Goal: Task Accomplishment & Management: Complete application form

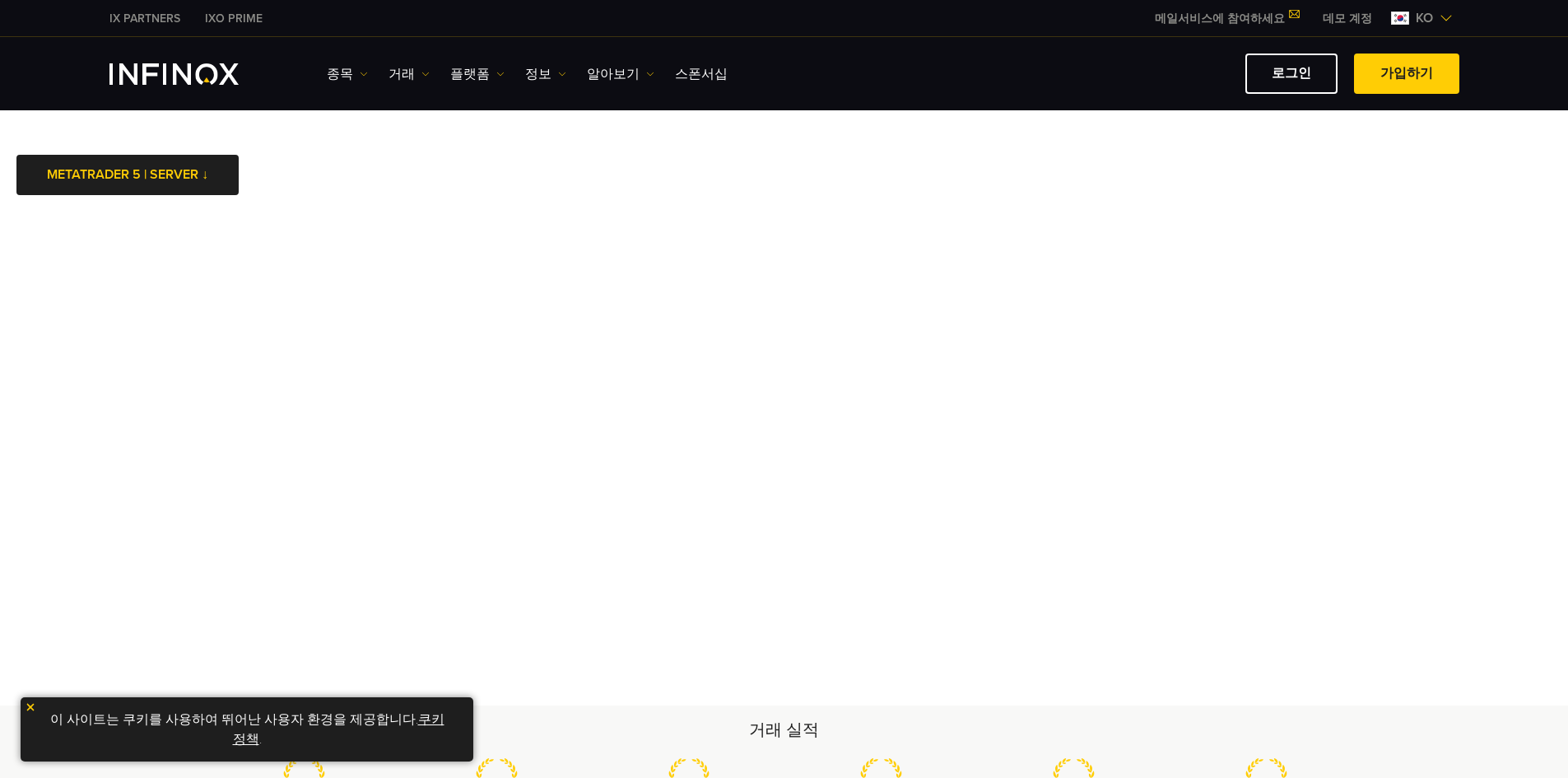
click at [147, 66] on img "INFINOX Logo" at bounding box center [174, 74] width 129 height 22
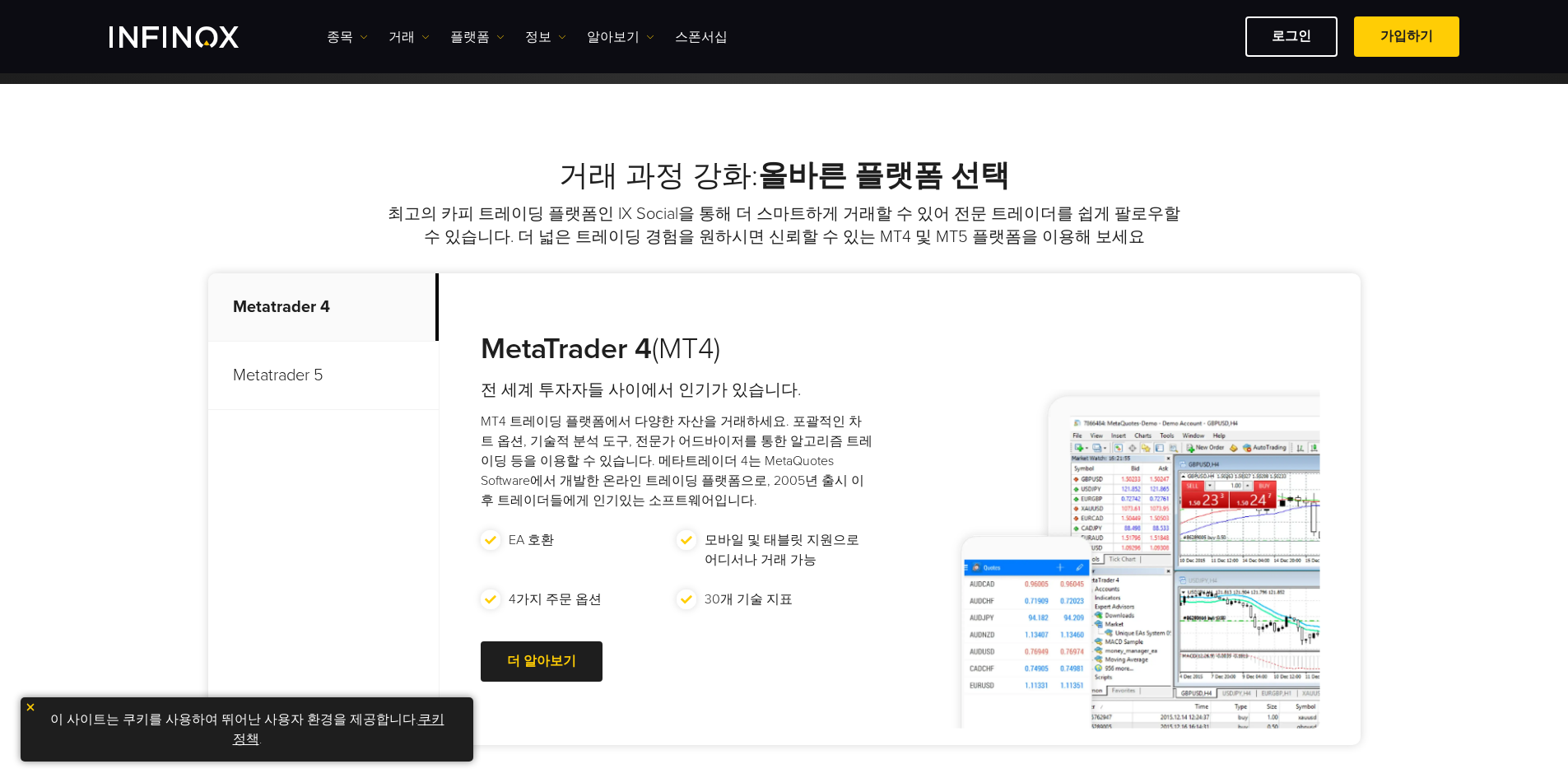
scroll to position [576, 0]
click at [254, 380] on p "Metatrader 5" at bounding box center [323, 375] width 230 height 68
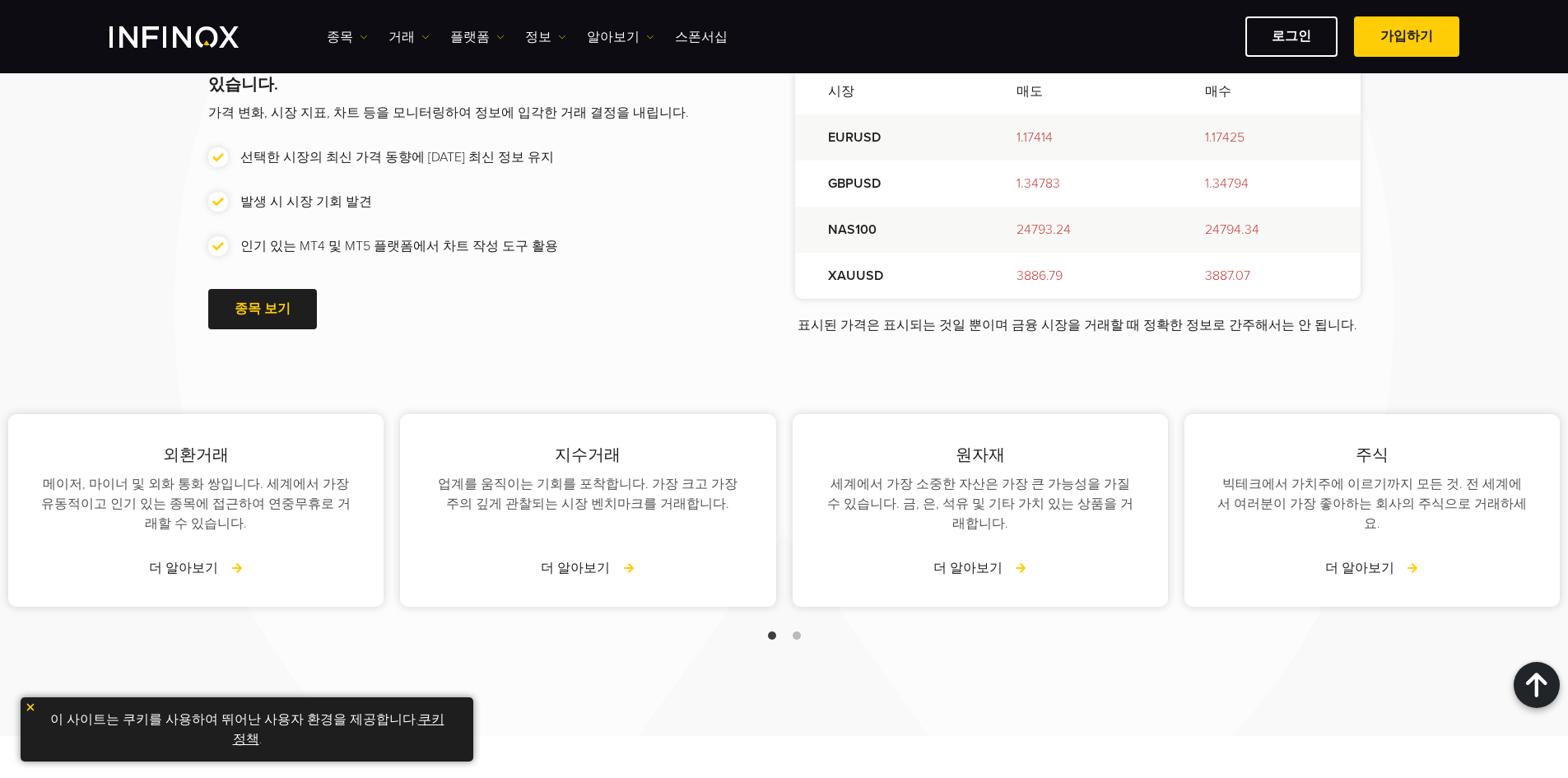
scroll to position [2142, 0]
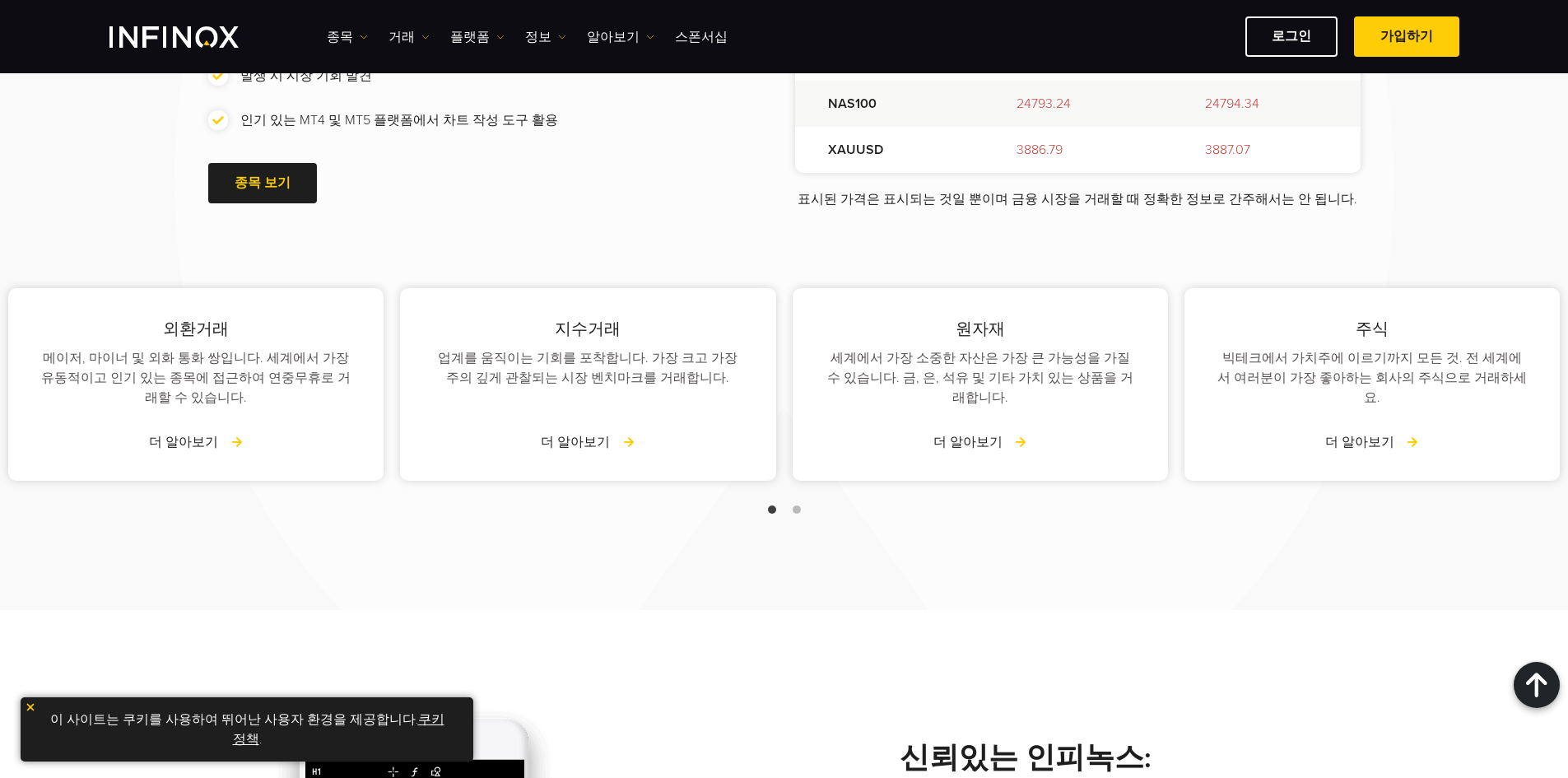
click at [797, 506] on span "Go to slide 2" at bounding box center [796, 510] width 8 height 8
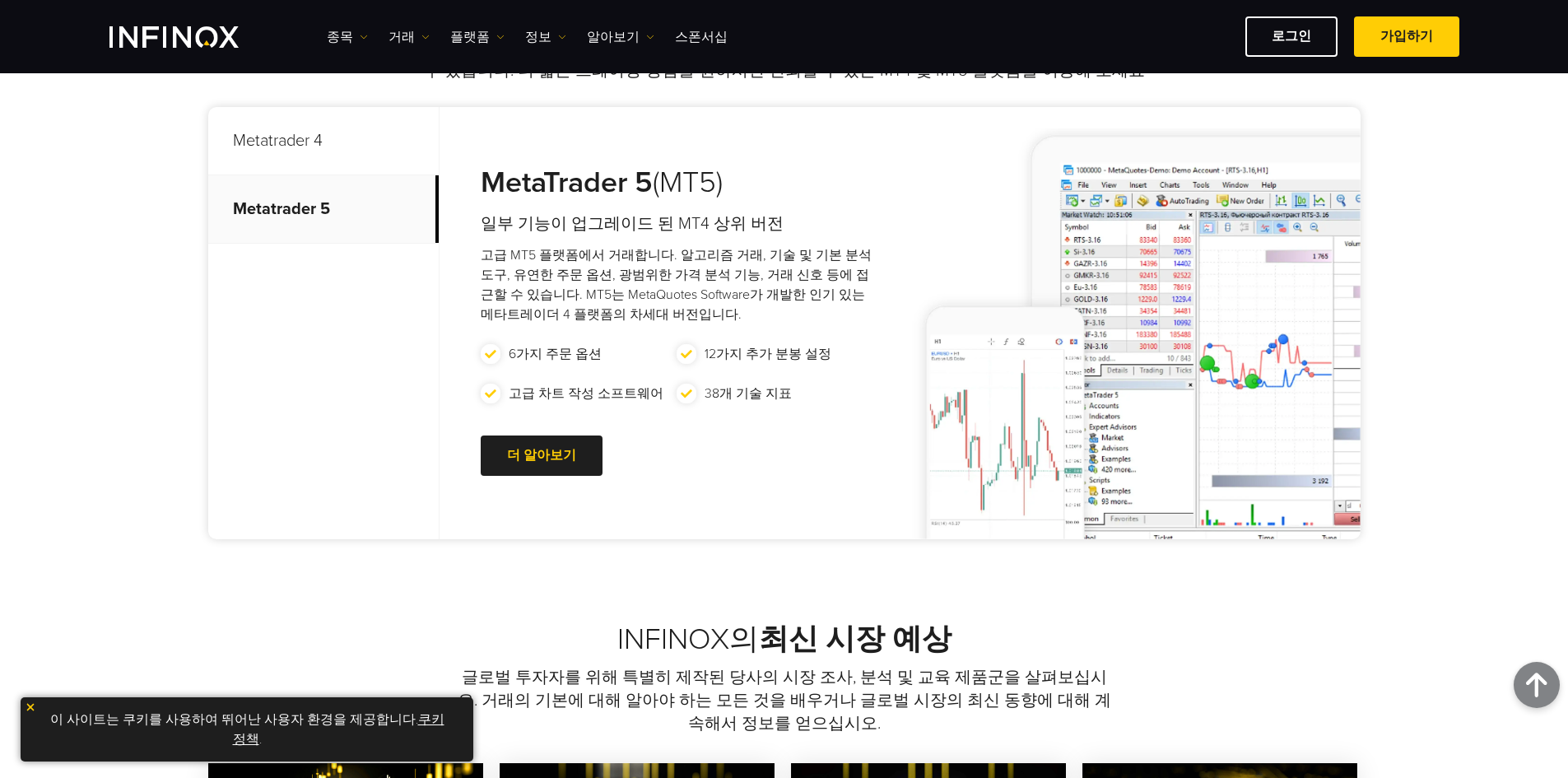
scroll to position [741, 0]
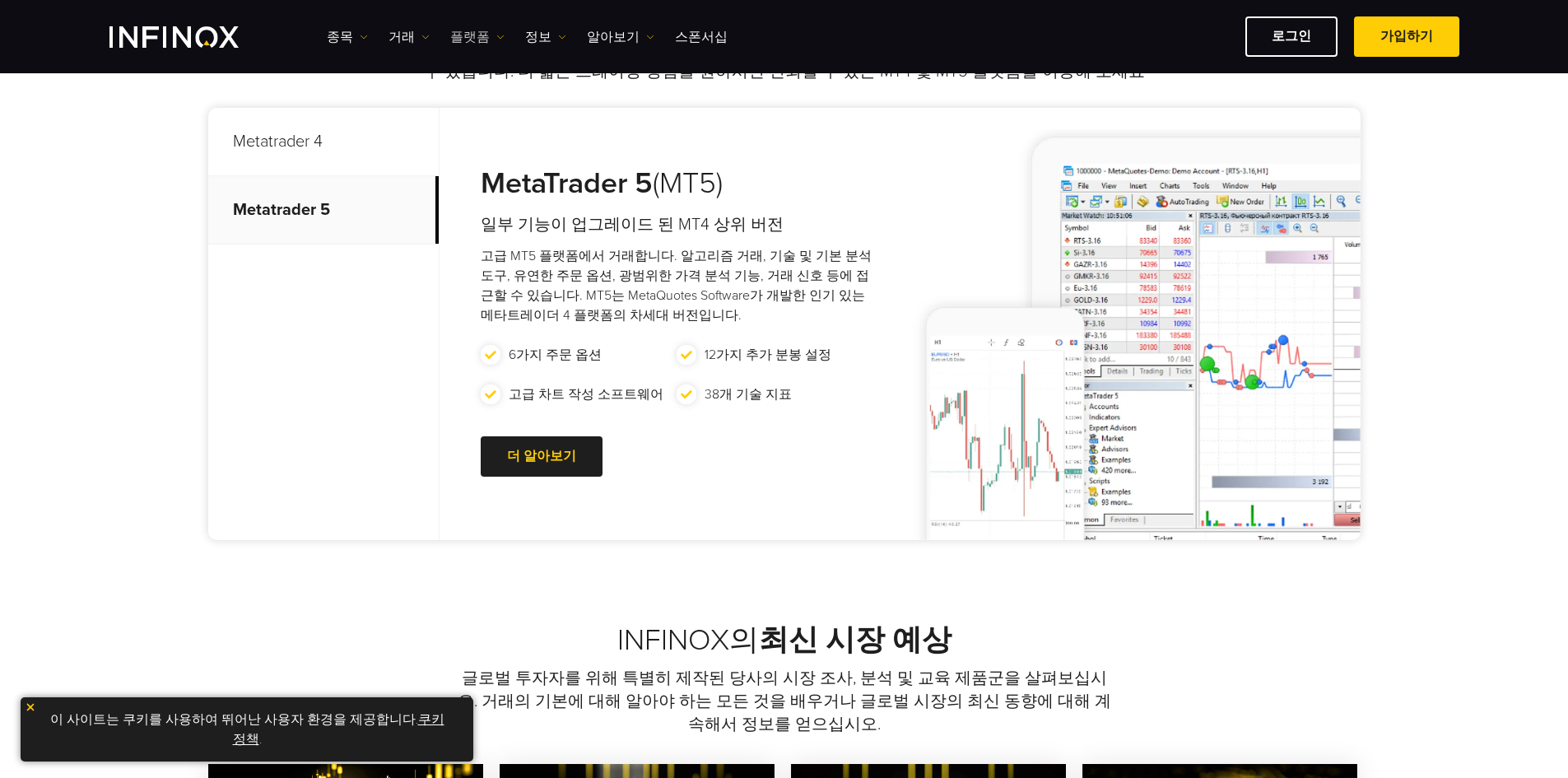
click at [469, 37] on link "플랫폼" at bounding box center [477, 37] width 54 height 20
click at [120, 254] on div "거래 과정 강화: 올바른 플랫폼 선택 최고의 카피 트레이딩 플랫폼인 IX Social을 통해 더 스마트하게 거래할 수 있어 전문 트레이더를 쉽…" at bounding box center [784, 271] width 1568 height 704
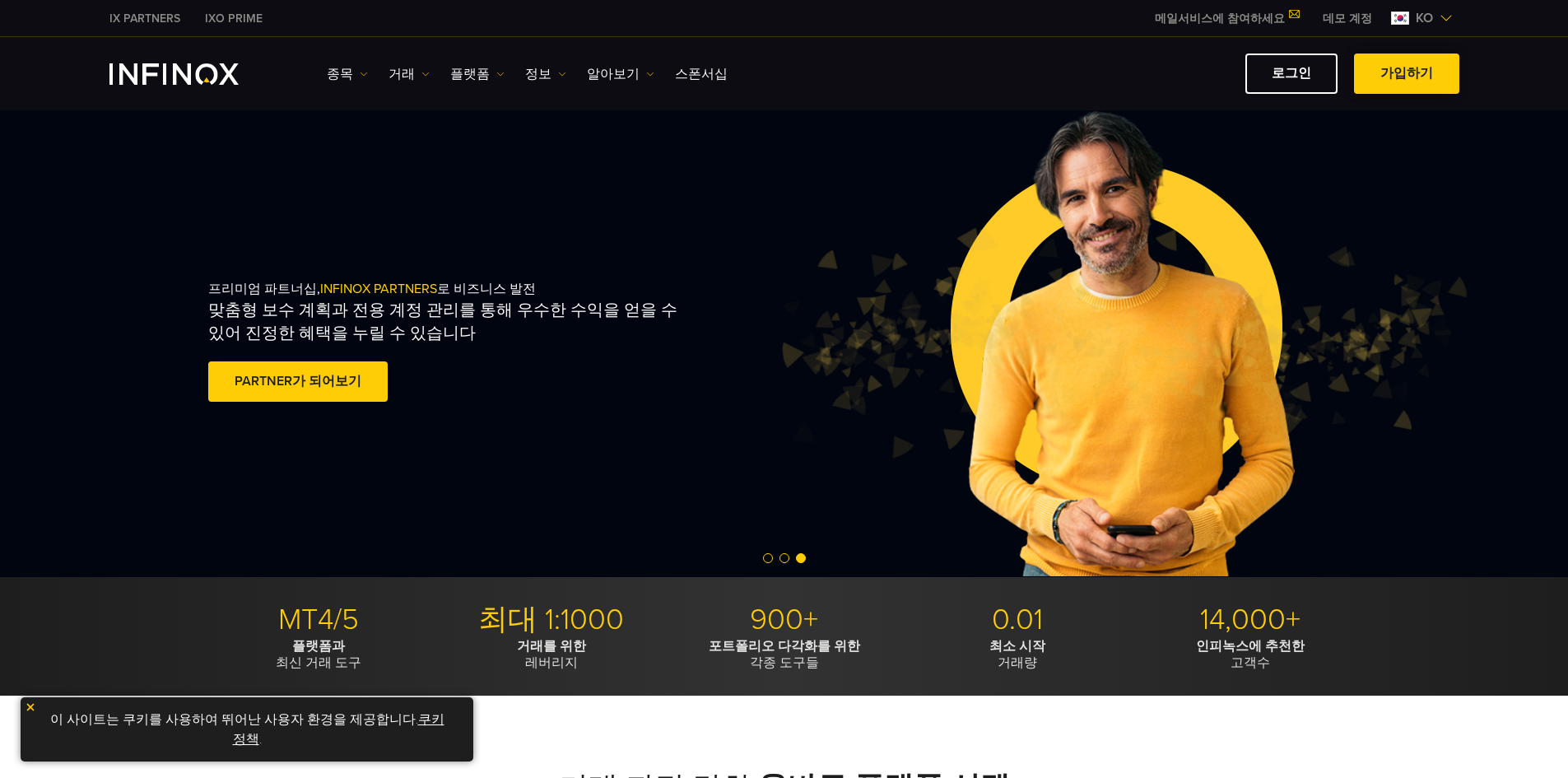
click at [1397, 68] on link "가입하기" at bounding box center [1407, 73] width 106 height 41
